Goal: Information Seeking & Learning: Learn about a topic

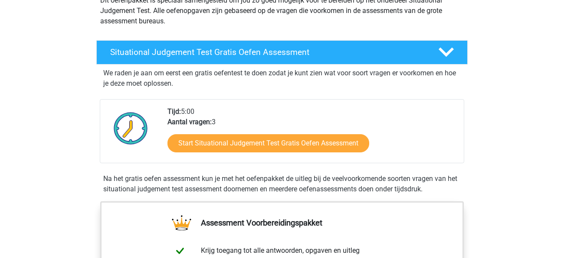
scroll to position [114, 0]
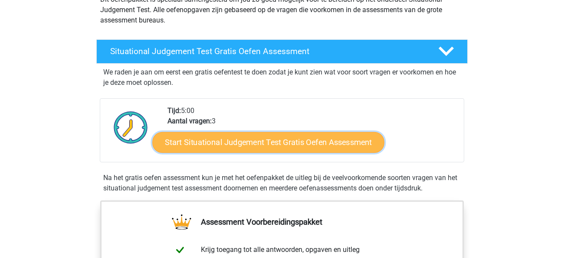
click at [223, 142] on link "Start Situational Judgement Test Gratis Oefen Assessment" at bounding box center [268, 142] width 232 height 21
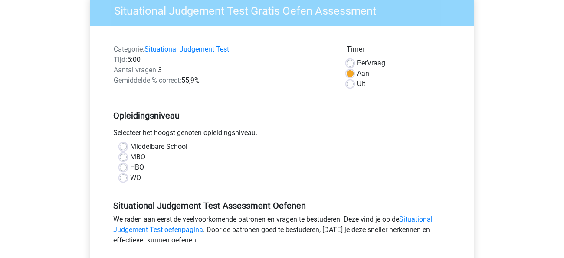
scroll to position [76, 0]
click at [130, 175] on label "WO" at bounding box center [135, 178] width 11 height 10
click at [121, 175] on input "WO" at bounding box center [123, 177] width 7 height 9
radio input "true"
click at [130, 144] on label "Middelbare School" at bounding box center [158, 146] width 57 height 10
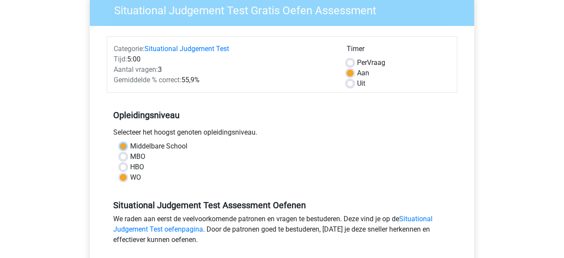
click at [120, 144] on input "Middelbare School" at bounding box center [123, 145] width 7 height 9
radio input "true"
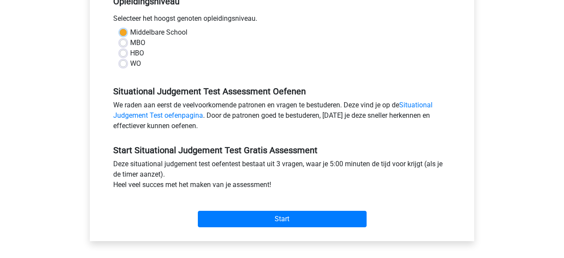
scroll to position [202, 0]
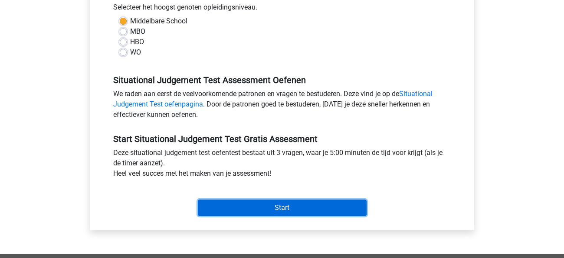
click at [216, 213] on input "Start" at bounding box center [282, 208] width 169 height 16
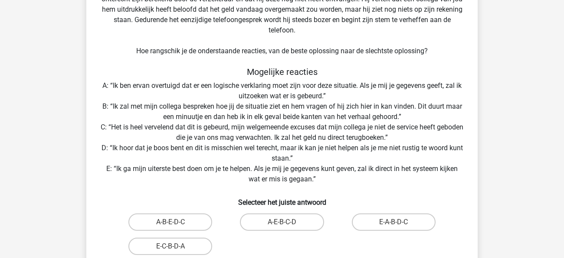
scroll to position [103, 0]
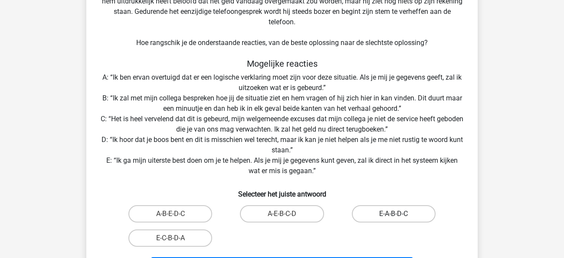
click at [366, 206] on label "E-A-B-D-C" at bounding box center [394, 214] width 84 height 17
click at [393, 214] on input "E-A-B-D-C" at bounding box center [396, 217] width 6 height 6
radio input "true"
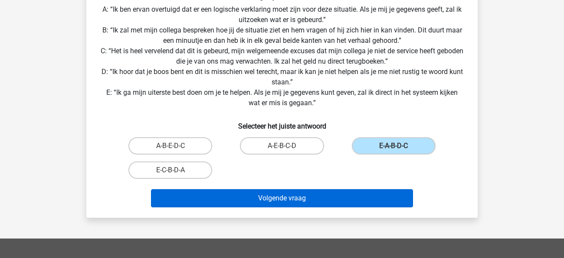
scroll to position [171, 0]
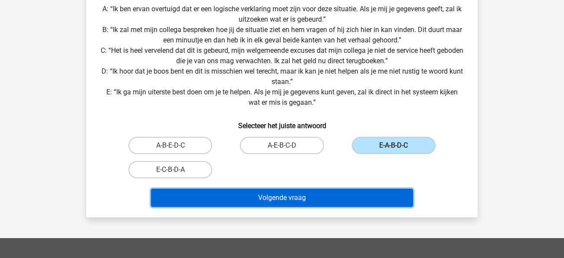
click at [316, 199] on button "Volgende vraag" at bounding box center [282, 198] width 262 height 18
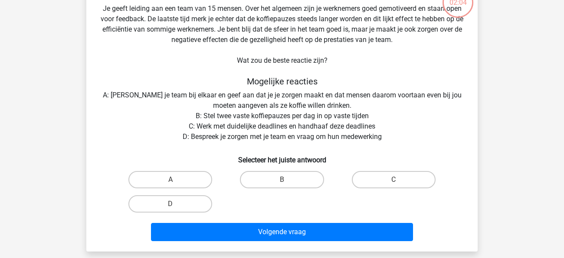
scroll to position [40, 0]
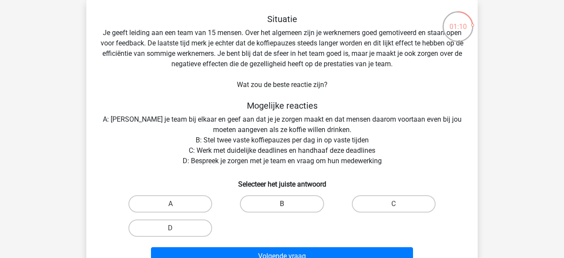
click at [278, 205] on label "B" at bounding box center [282, 204] width 84 height 17
click at [282, 205] on input "B" at bounding box center [285, 207] width 6 height 6
radio input "true"
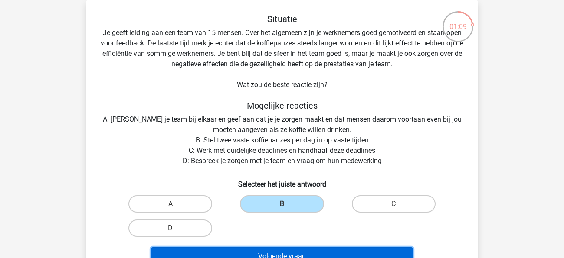
click at [276, 249] on button "Volgende vraag" at bounding box center [282, 257] width 262 height 18
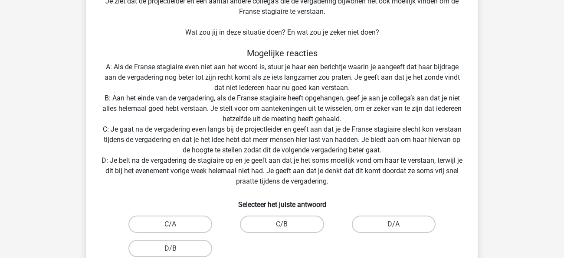
scroll to position [136, 0]
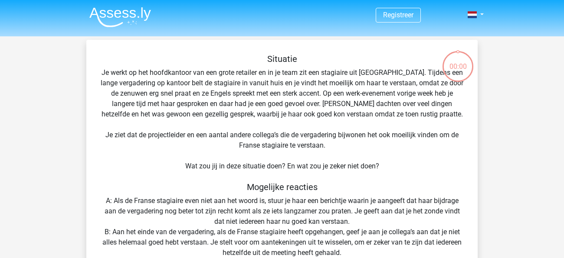
scroll to position [59, 0]
